Goal: Download file/media

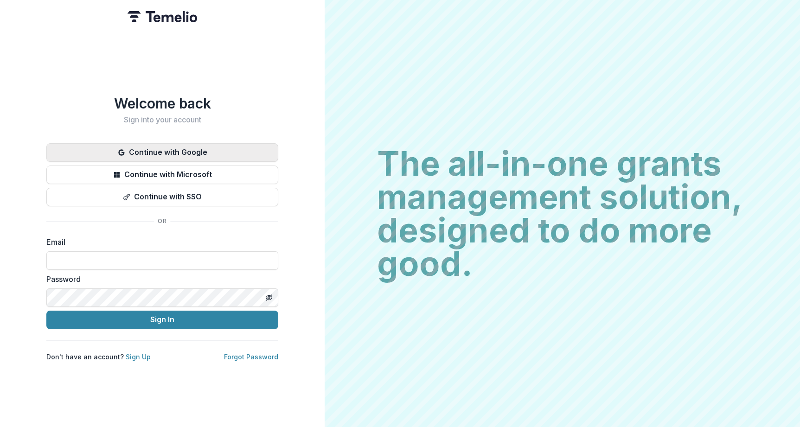
click at [166, 152] on button "Continue with Google" at bounding box center [162, 152] width 232 height 19
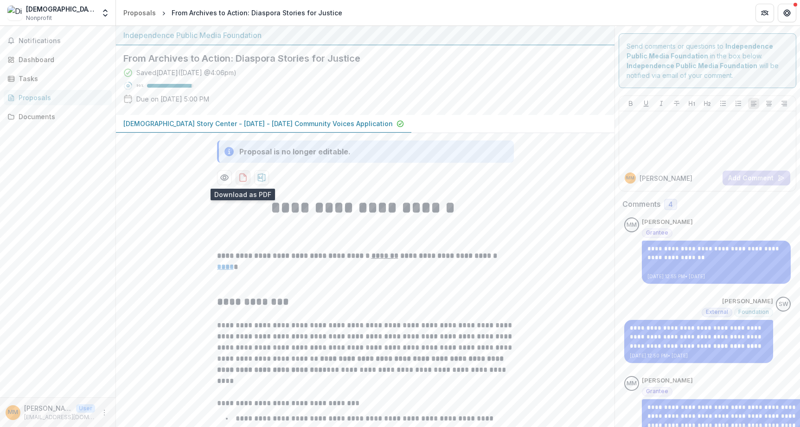
click at [247, 178] on button "download-proposal" at bounding box center [242, 177] width 15 height 15
click at [791, 8] on button "Get Help" at bounding box center [786, 13] width 19 height 19
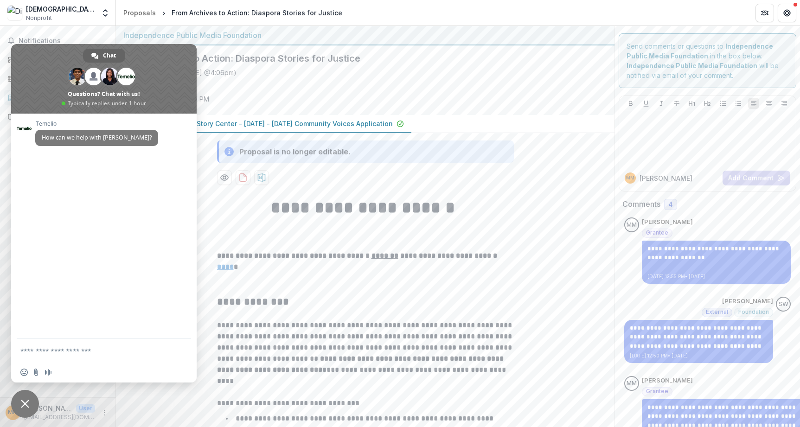
click at [15, 407] on span "Close chat" at bounding box center [25, 404] width 28 height 28
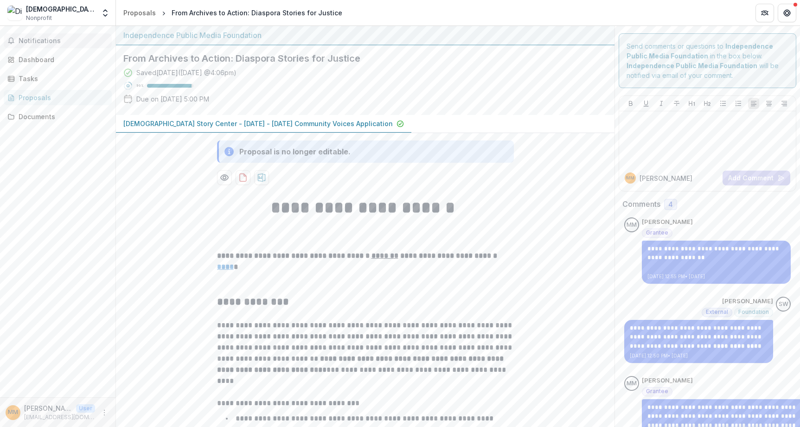
click at [17, 38] on button "Notifications" at bounding box center [58, 40] width 108 height 15
